Goal: Task Accomplishment & Management: Manage account settings

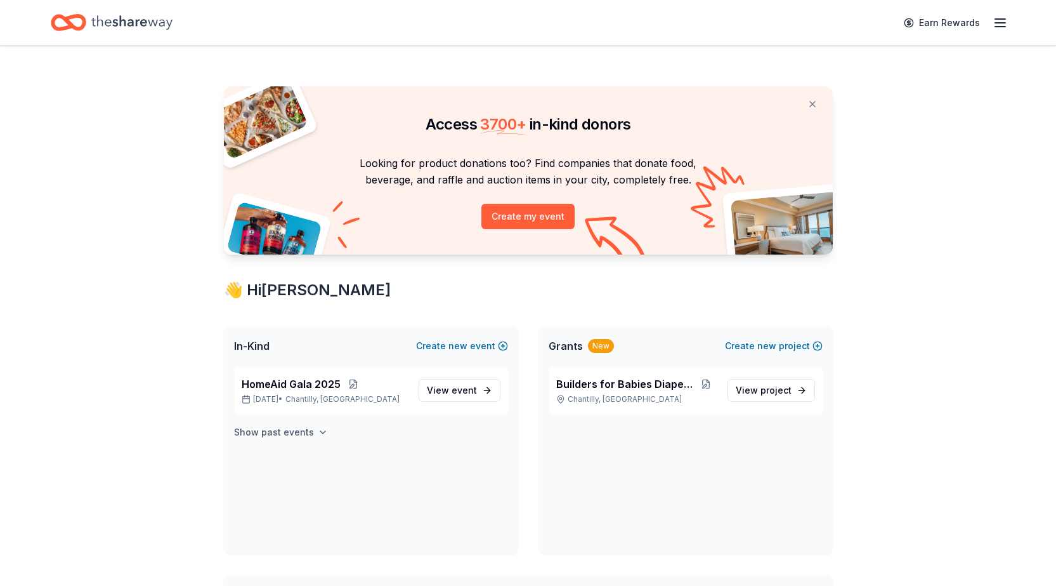
click at [289, 426] on h4 "Show past events" at bounding box center [274, 431] width 80 height 15
click at [1001, 20] on icon "button" at bounding box center [1000, 22] width 15 height 15
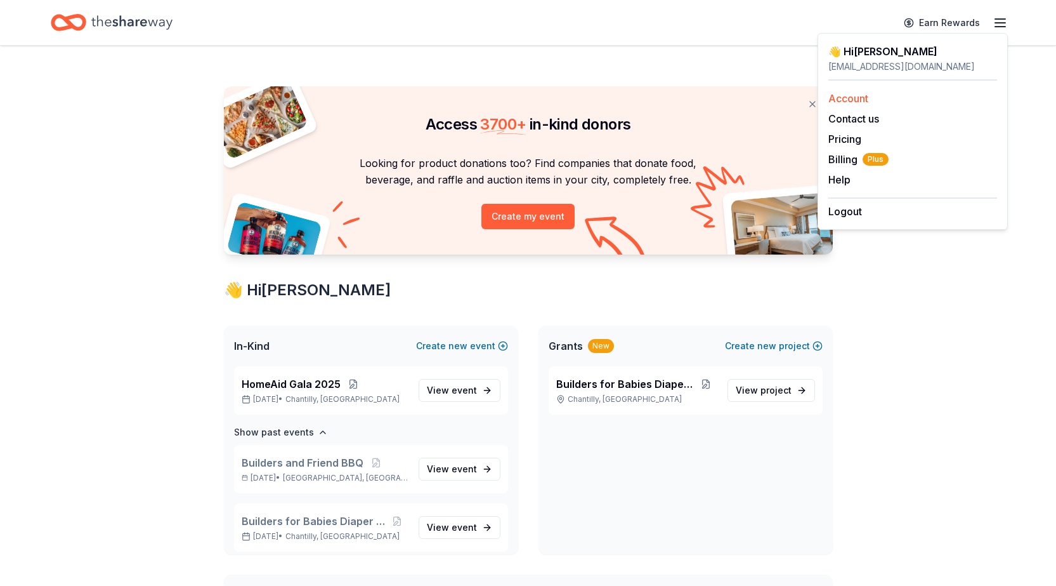
click at [847, 98] on link "Account" at bounding box center [849, 98] width 40 height 13
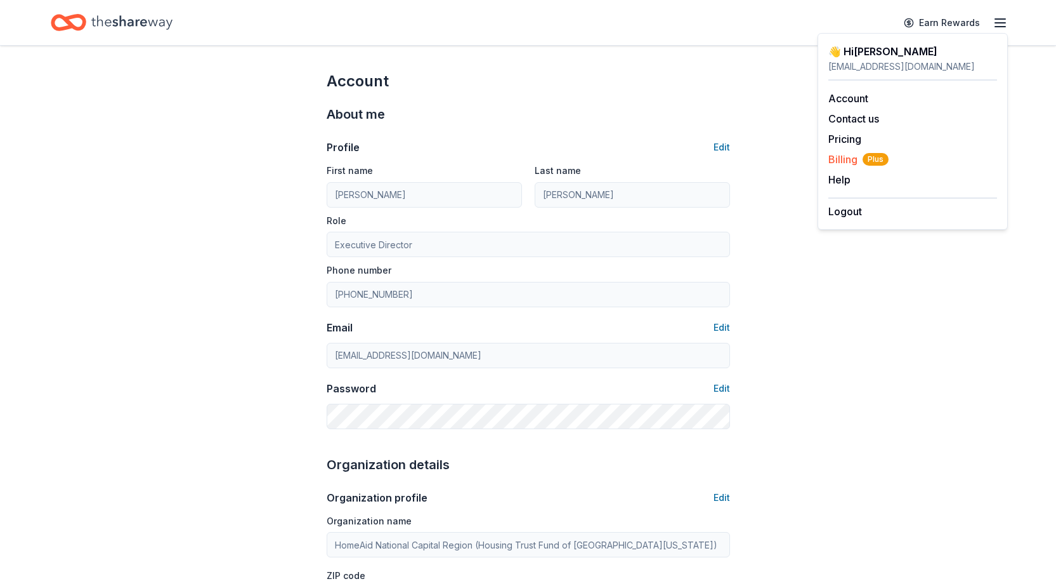
click at [848, 156] on span "Billing Plus" at bounding box center [859, 159] width 60 height 15
